Goal: Transaction & Acquisition: Purchase product/service

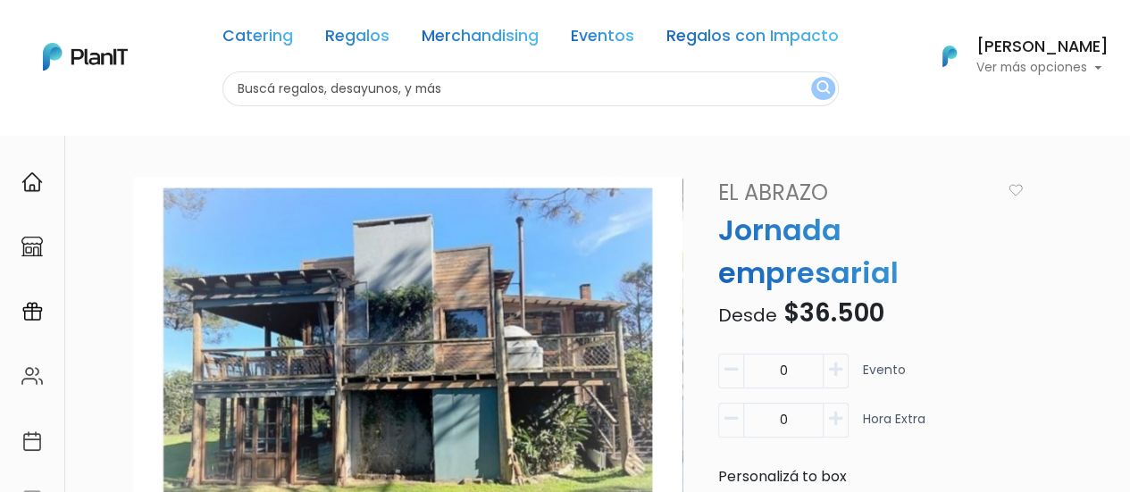
click at [90, 67] on img at bounding box center [85, 57] width 85 height 28
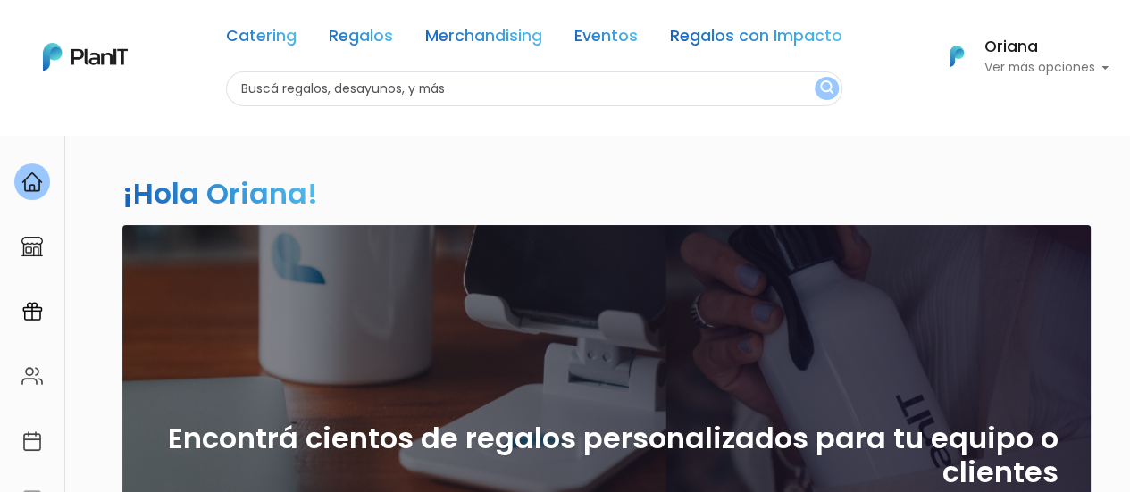
click at [286, 94] on input "text" at bounding box center [534, 88] width 616 height 35
type input "corazon"
click at [815, 77] on button "submit" at bounding box center [827, 88] width 24 height 23
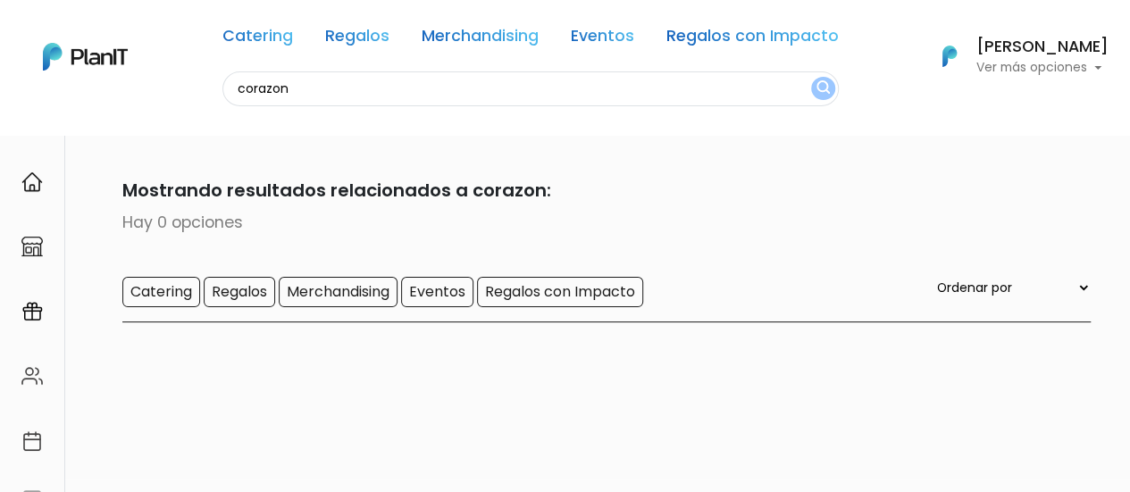
click at [302, 88] on input "corazon" at bounding box center [530, 88] width 616 height 35
type input "corazón"
click at [811, 77] on button "submit" at bounding box center [823, 88] width 24 height 23
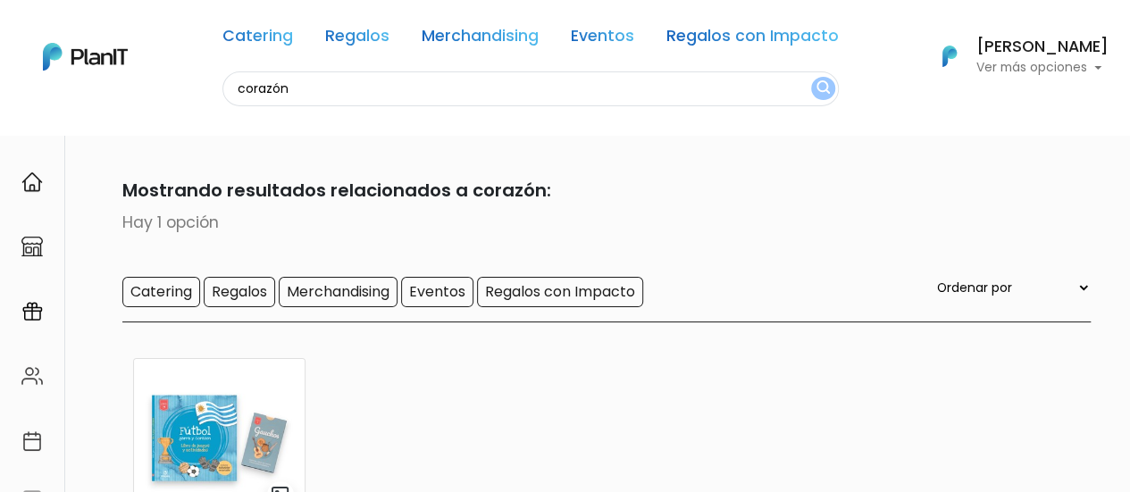
click at [302, 88] on input "corazón" at bounding box center [530, 88] width 616 height 35
click at [383, 34] on link "Regalos" at bounding box center [357, 39] width 64 height 21
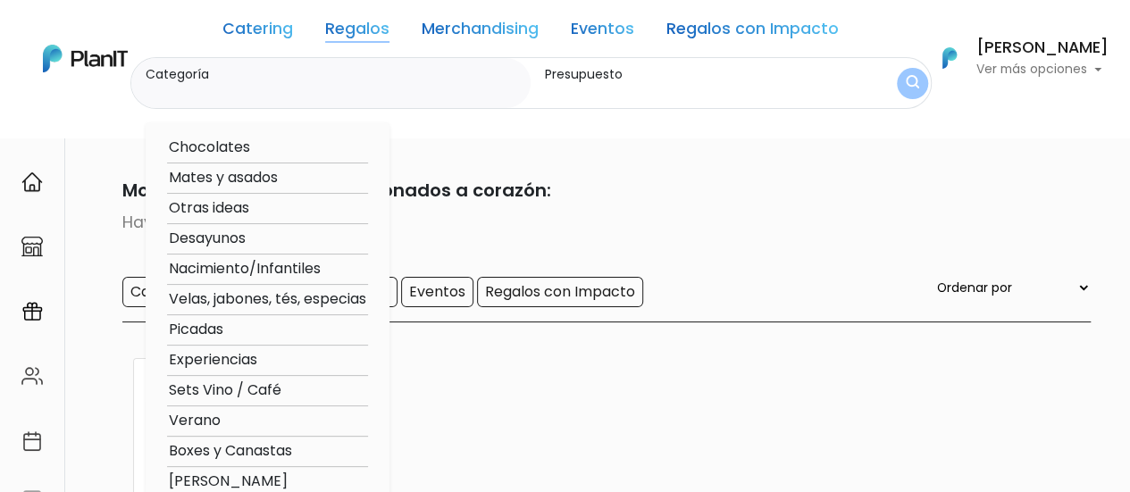
click at [232, 240] on option "Desayunos" at bounding box center [267, 239] width 201 height 22
type input "Desayunos"
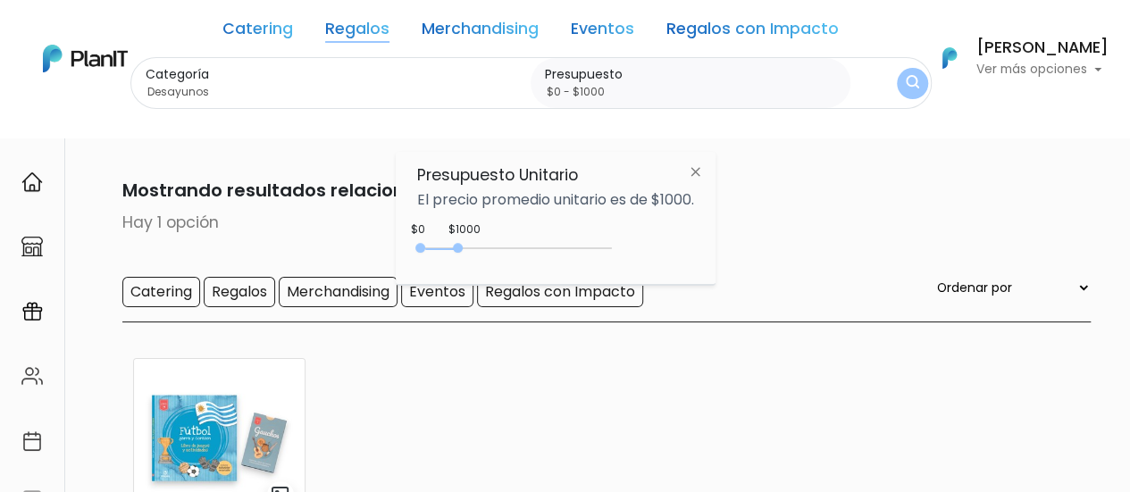
click at [698, 170] on img at bounding box center [695, 171] width 33 height 32
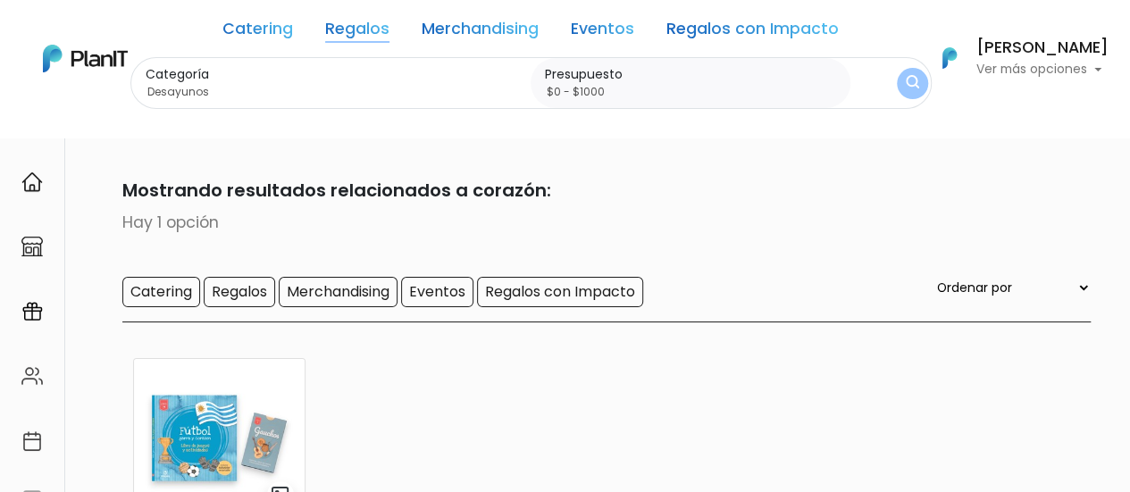
click at [375, 29] on link "Regalos" at bounding box center [357, 31] width 64 height 21
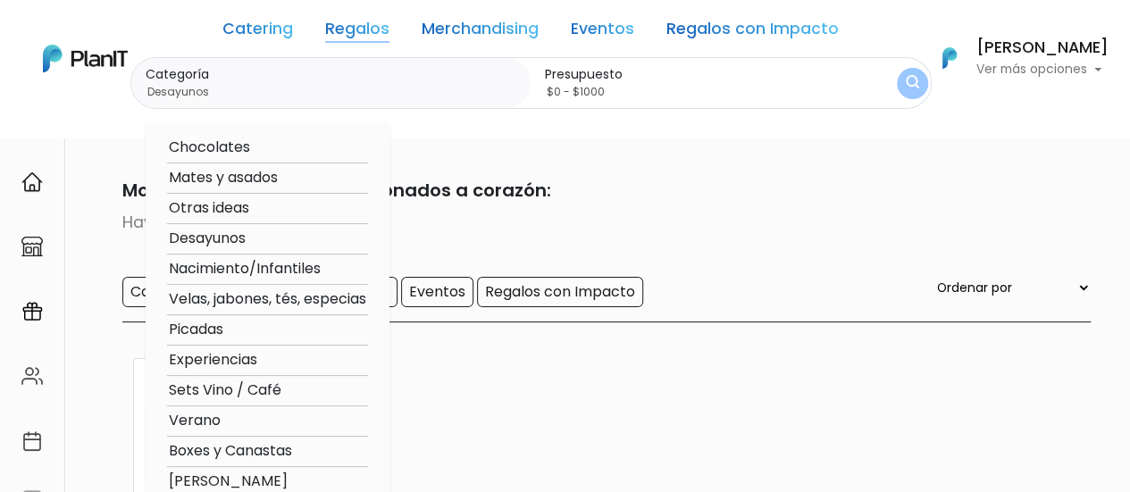
click at [204, 242] on option "Desayunos" at bounding box center [267, 239] width 201 height 22
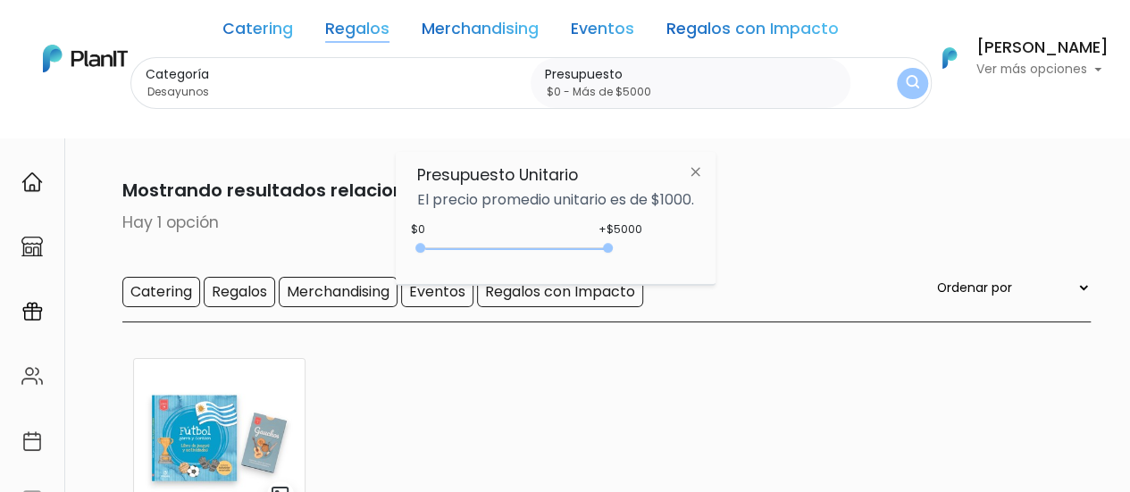
drag, startPoint x: 505, startPoint y: 249, endPoint x: 639, endPoint y: 231, distance: 135.3
click at [622, 241] on div "+$5000 $0 0 : 5000 0 5000 0,5000" at bounding box center [555, 252] width 277 height 36
type input "$0 - Más de $5000"
click at [910, 88] on img "submit" at bounding box center [911, 83] width 17 height 21
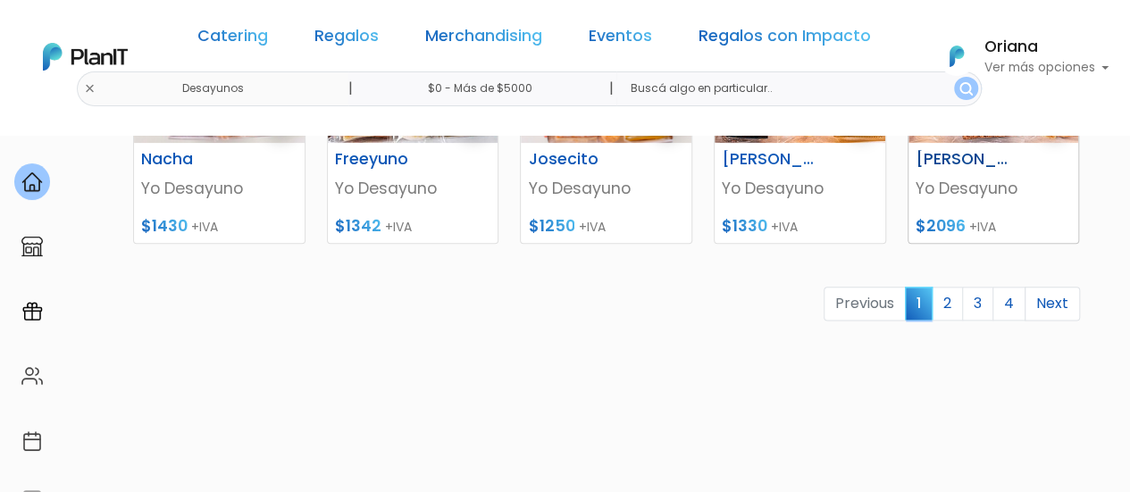
scroll to position [983, 0]
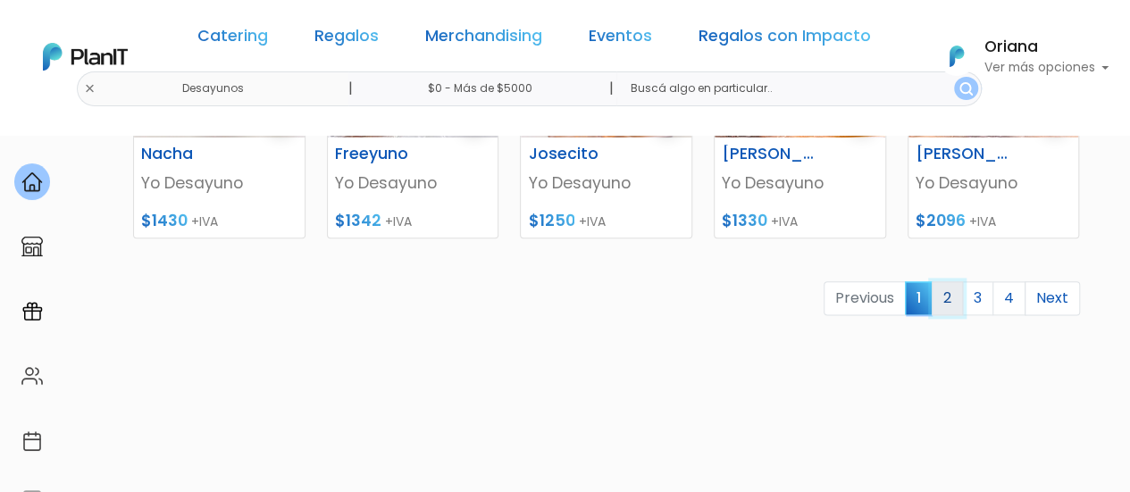
click at [954, 298] on link "2" at bounding box center [947, 298] width 31 height 34
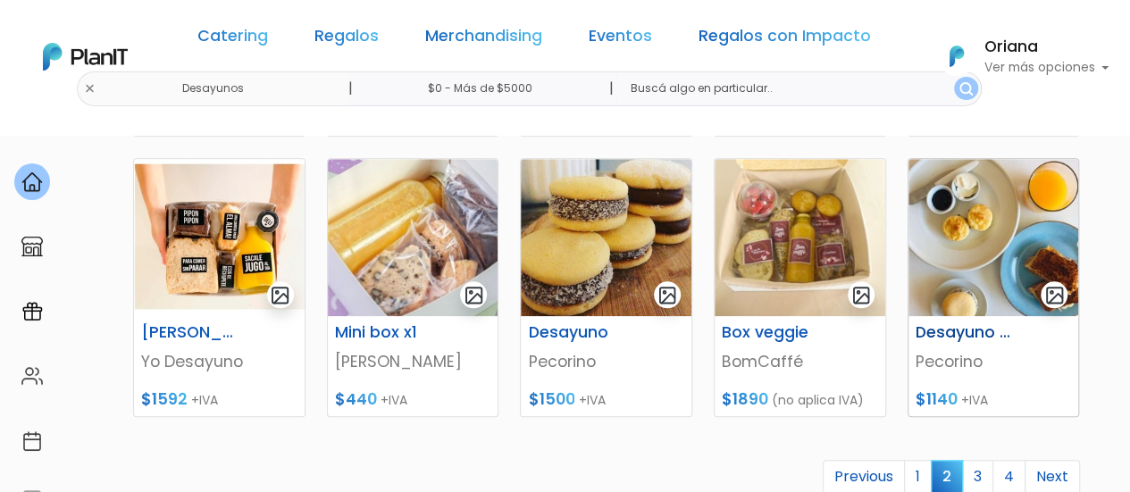
scroll to position [893, 0]
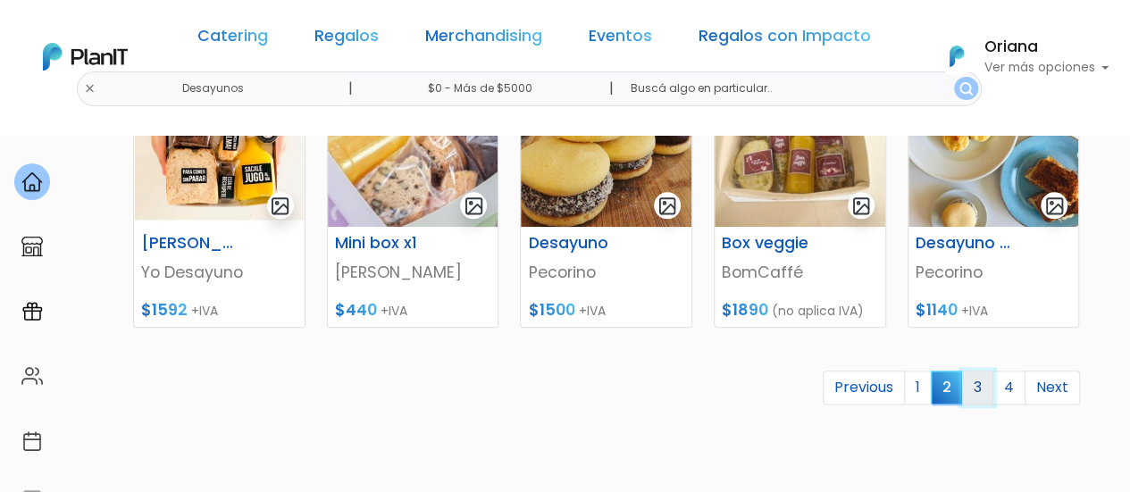
click at [981, 382] on link "3" at bounding box center [977, 388] width 31 height 34
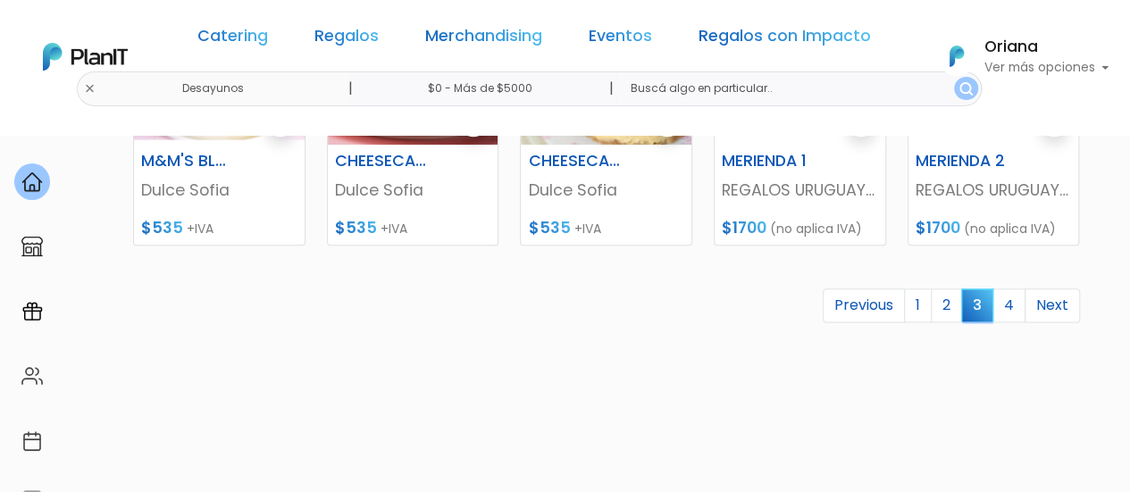
scroll to position [983, 0]
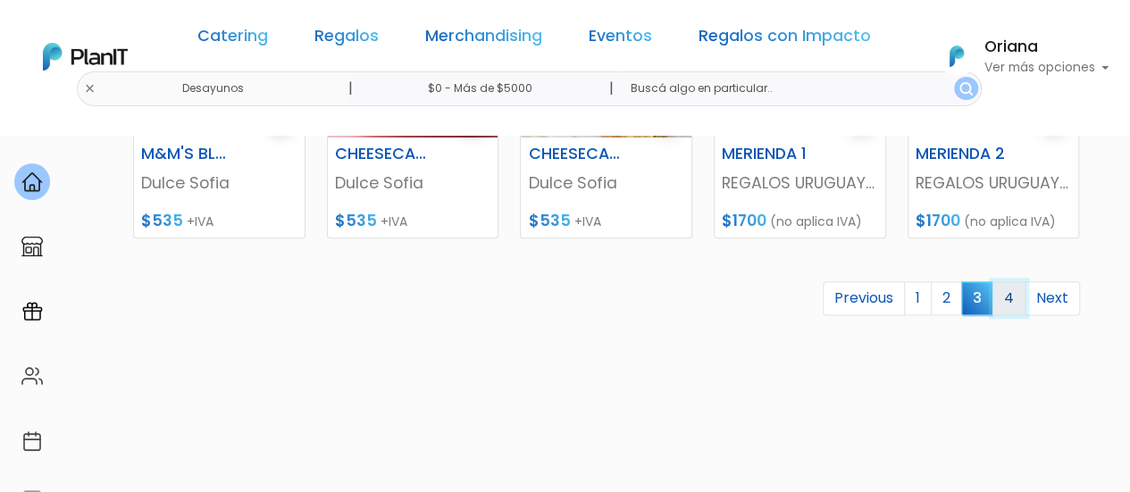
click at [1010, 290] on link "4" at bounding box center [1009, 298] width 33 height 34
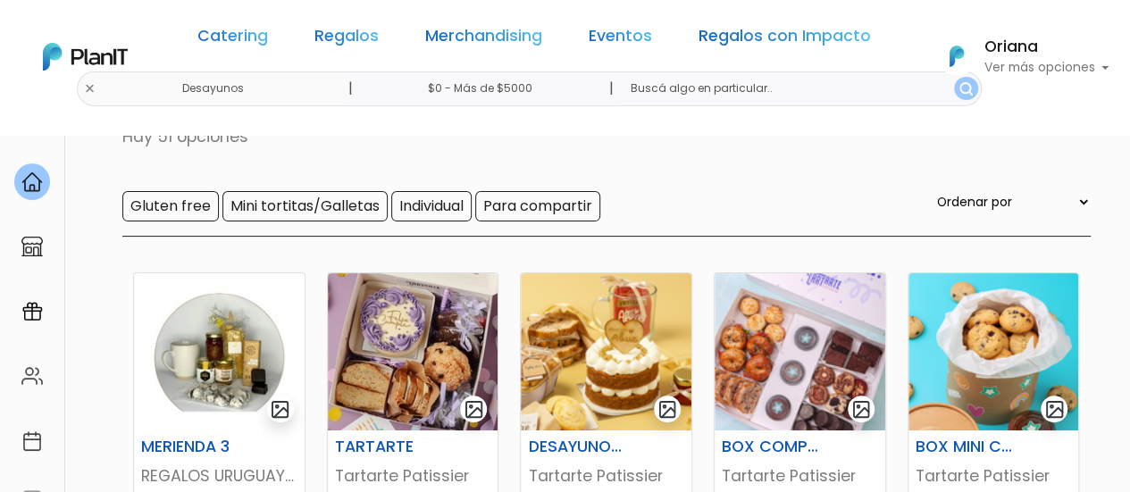
scroll to position [268, 0]
